Goal: Information Seeking & Learning: Learn about a topic

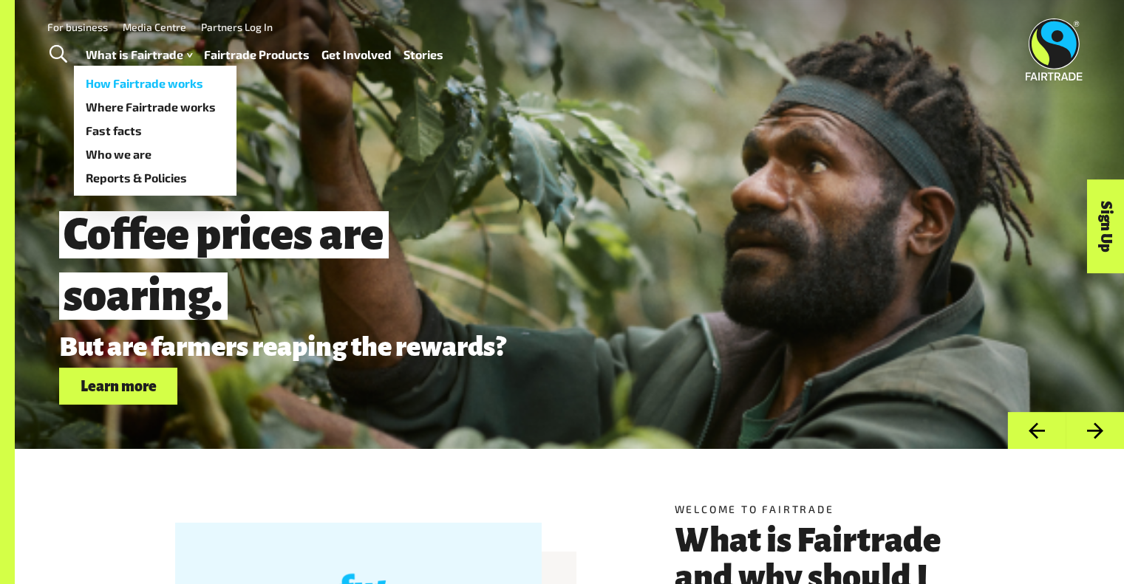
click at [167, 88] on link "How Fairtrade works" at bounding box center [155, 84] width 163 height 24
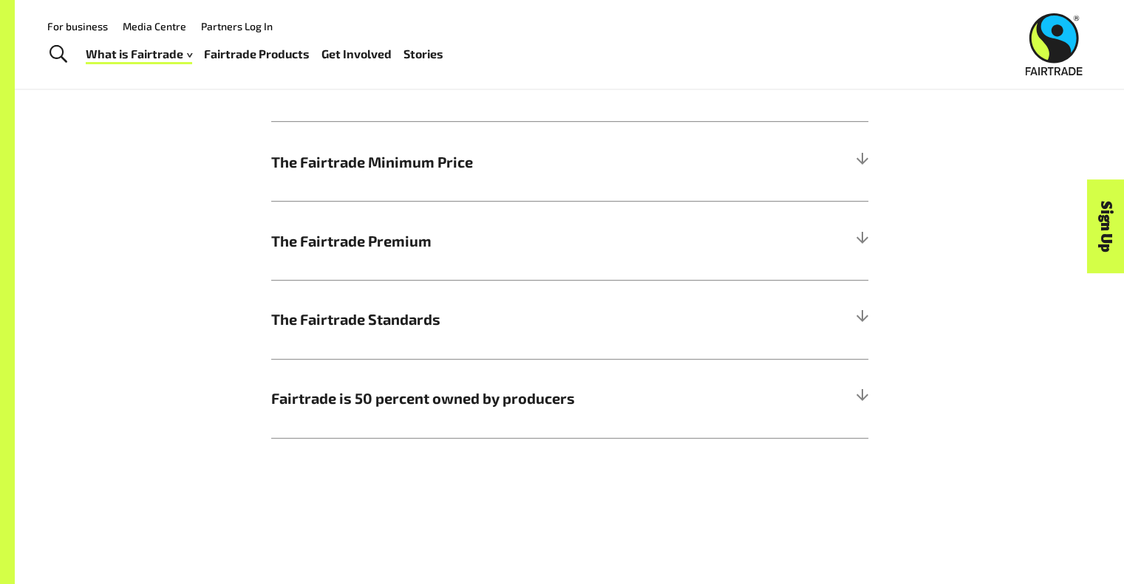
scroll to position [819, 0]
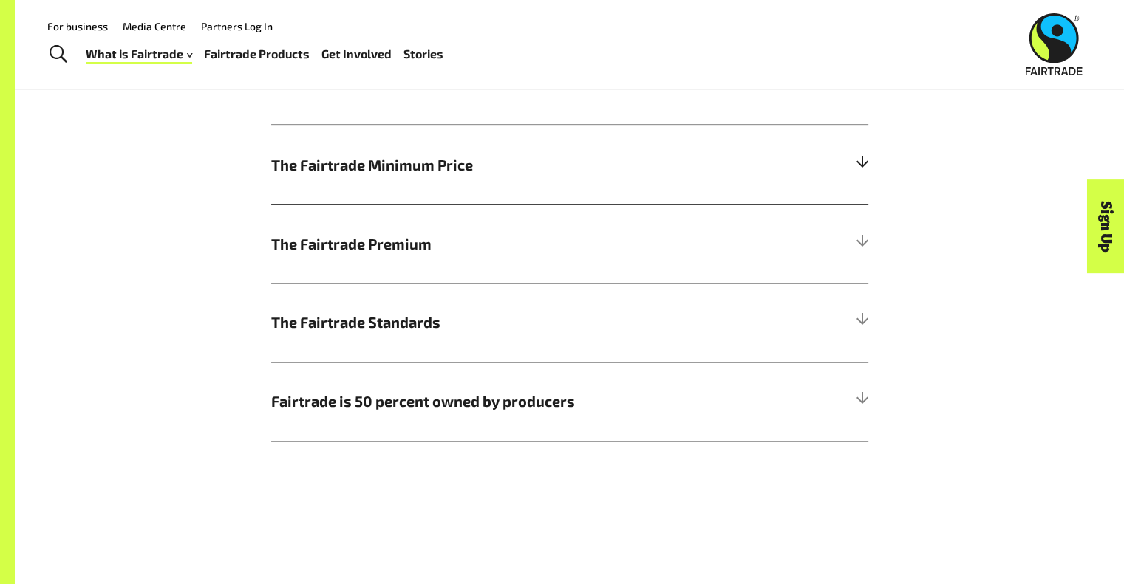
click at [298, 171] on span "The Fairtrade Minimum Price" at bounding box center [495, 165] width 448 height 22
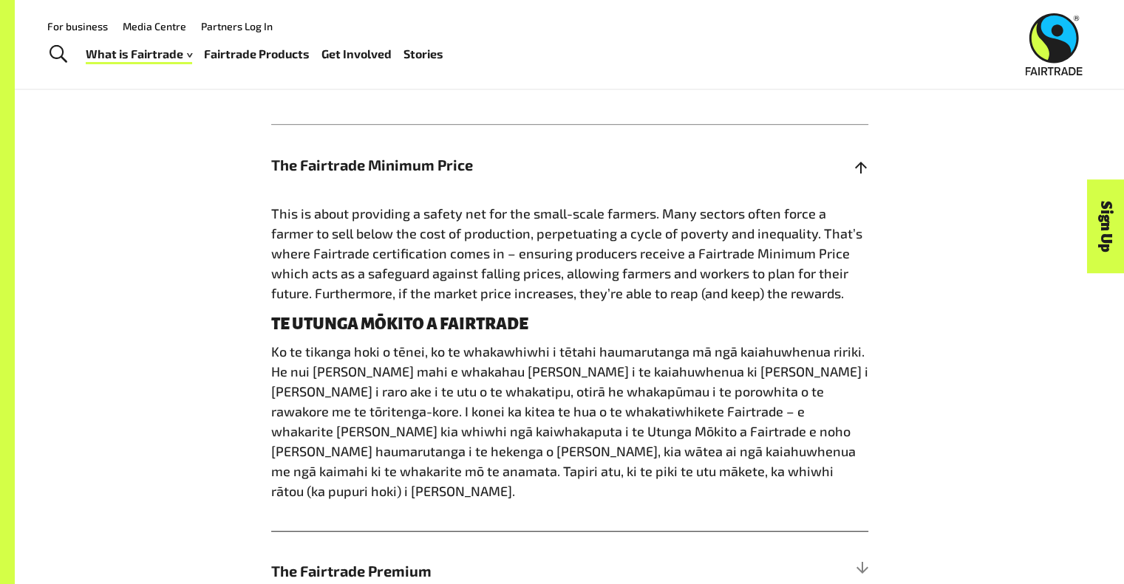
click at [699, 166] on span "The Fairtrade Minimum Price" at bounding box center [495, 165] width 448 height 22
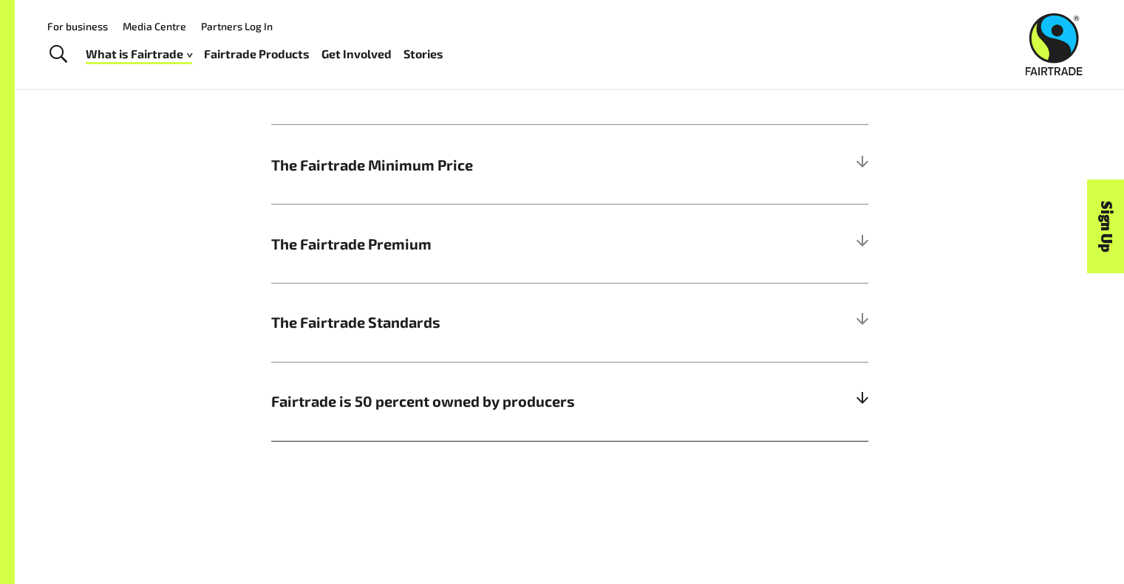
click at [627, 412] on span "Fairtrade is 50 percent owned by producers" at bounding box center [495, 401] width 448 height 22
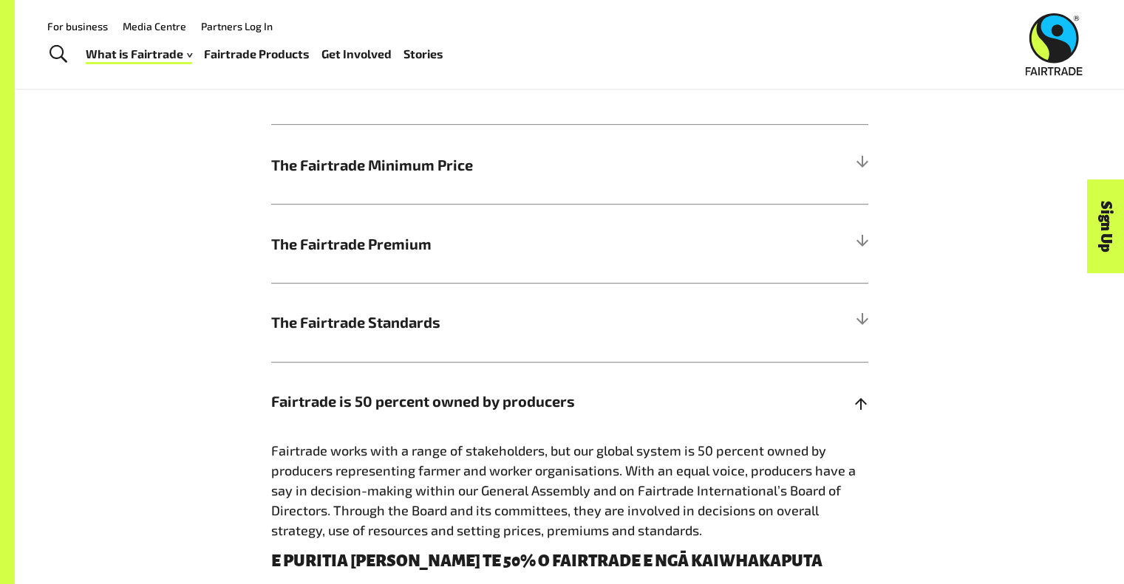
click at [635, 407] on span "Fairtrade is 50 percent owned by producers" at bounding box center [495, 401] width 448 height 22
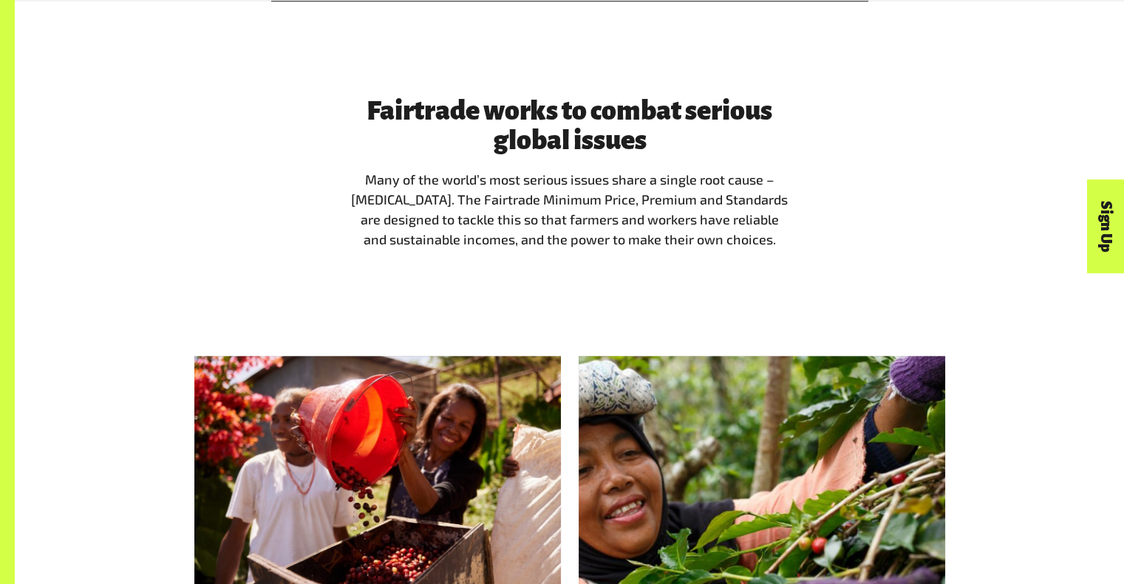
scroll to position [1261, 0]
